Goal: Task Accomplishment & Management: Use online tool/utility

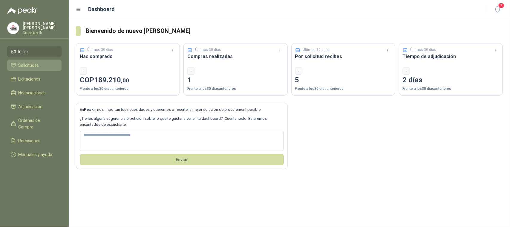
click at [39, 71] on link "Solicitudes" at bounding box center [34, 65] width 54 height 11
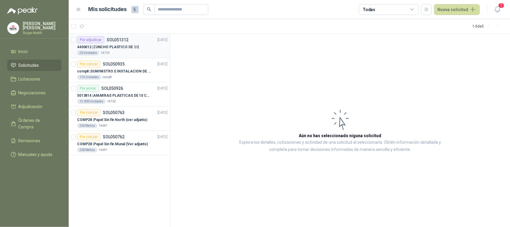
click at [111, 50] on div "4400012 | ZUNCHO PLASTICO DE 1/2" at bounding box center [122, 46] width 91 height 7
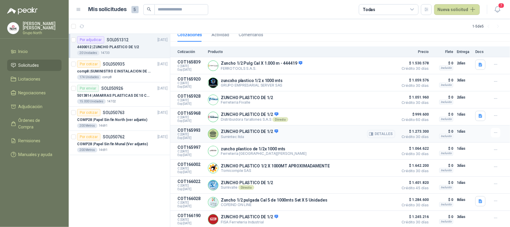
scroll to position [71, 0]
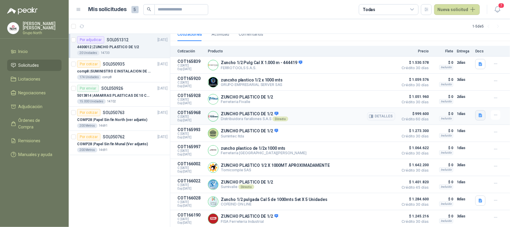
click at [479, 113] on icon "button" at bounding box center [481, 115] width 4 height 4
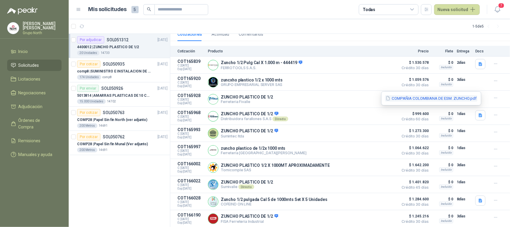
click at [423, 97] on button "COMPAÑIA COLOMBIANA DE ESM. ZUNCHO.pdf" at bounding box center [431, 98] width 92 height 6
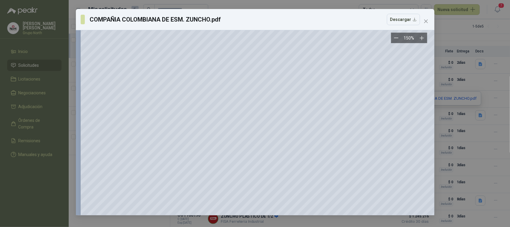
scroll to position [75, 0]
click at [426, 20] on icon "close" at bounding box center [426, 21] width 5 height 5
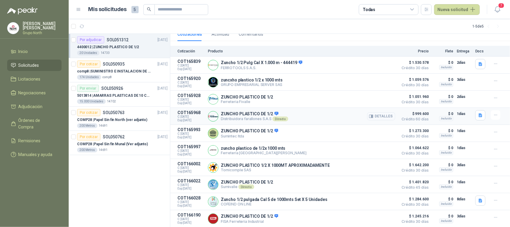
click at [373, 116] on button "Detalles" at bounding box center [382, 116] width 28 height 8
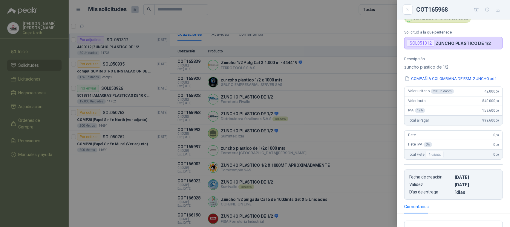
scroll to position [0, 0]
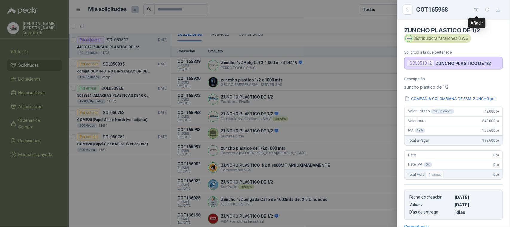
click at [477, 11] on icon "button" at bounding box center [477, 9] width 4 height 3
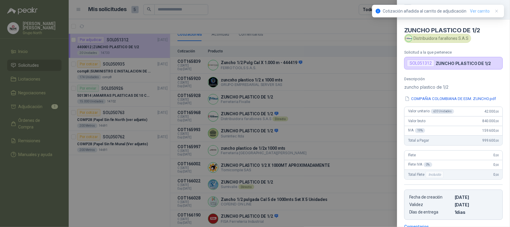
click at [484, 10] on link "Ver carrito" at bounding box center [480, 11] width 20 height 7
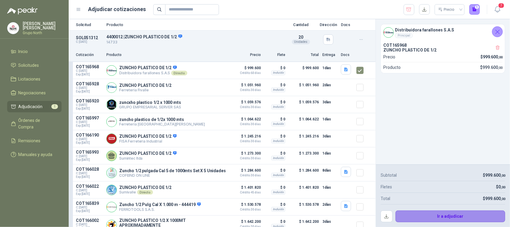
click at [457, 219] on button "Ir a adjudicar" at bounding box center [451, 216] width 110 height 12
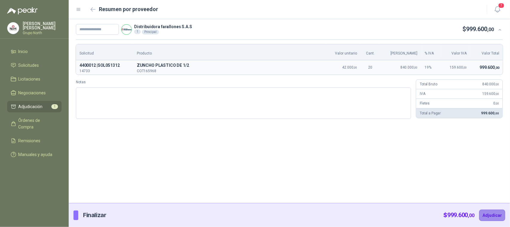
click at [493, 217] on button "Adjudicar" at bounding box center [493, 214] width 26 height 11
drag, startPoint x: 103, startPoint y: 31, endPoint x: 111, endPoint y: 86, distance: 55.2
click at [103, 31] on input "text" at bounding box center [97, 29] width 43 height 11
click at [110, 31] on input "text" at bounding box center [97, 29] width 43 height 11
paste input "*****"
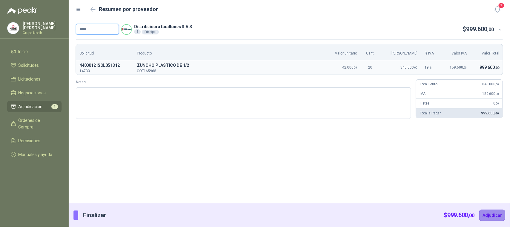
type input "*****"
click at [494, 213] on button "Adjudicar" at bounding box center [493, 214] width 26 height 11
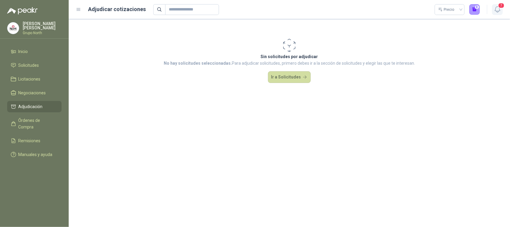
click at [496, 6] on icon "button" at bounding box center [497, 9] width 7 height 7
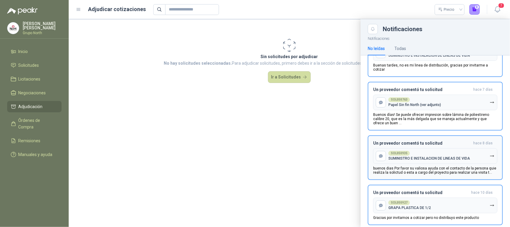
scroll to position [158, 0]
